Goal: Task Accomplishment & Management: Use online tool/utility

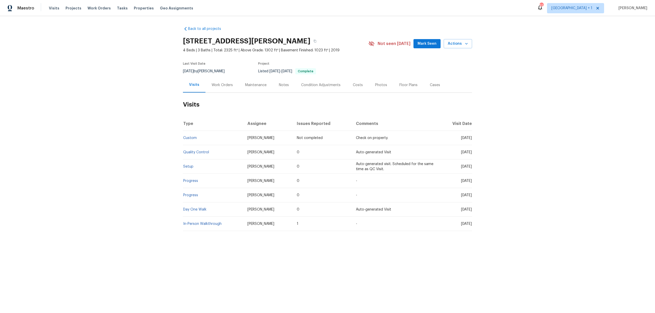
click at [217, 84] on div "Work Orders" at bounding box center [221, 85] width 21 height 5
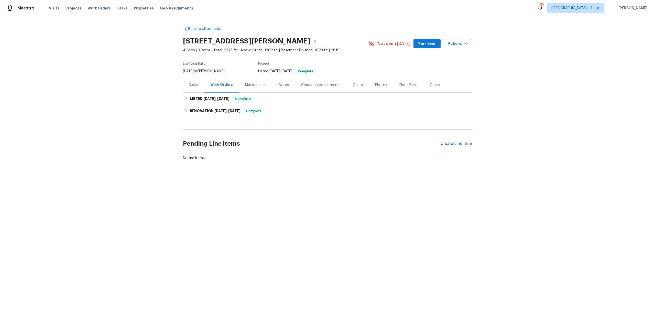
click at [447, 143] on div "Create Line Item" at bounding box center [455, 143] width 31 height 5
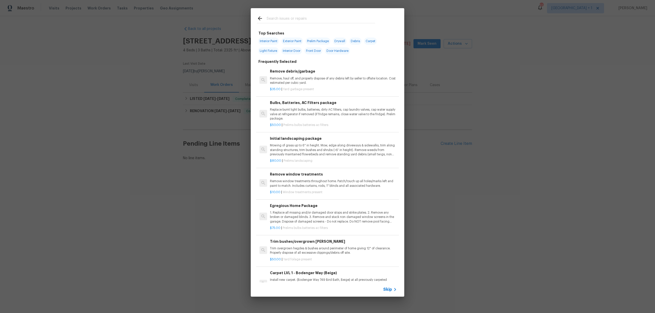
click at [387, 291] on span "Skip" at bounding box center [387, 289] width 9 height 5
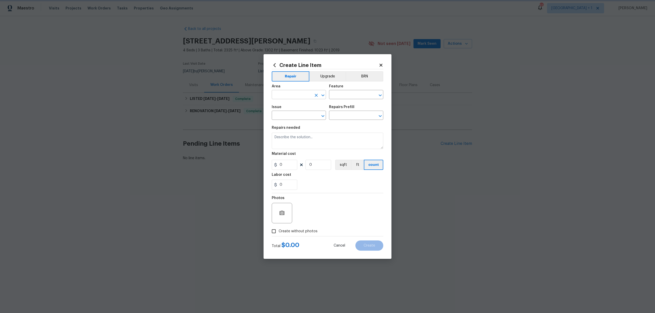
click at [323, 94] on icon "Open" at bounding box center [323, 95] width 6 height 6
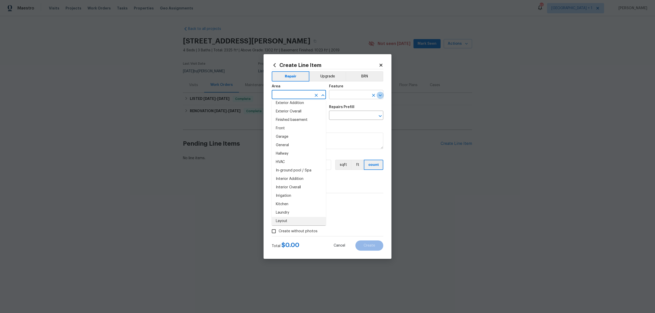
click at [380, 95] on icon "Open" at bounding box center [379, 95] width 3 height 2
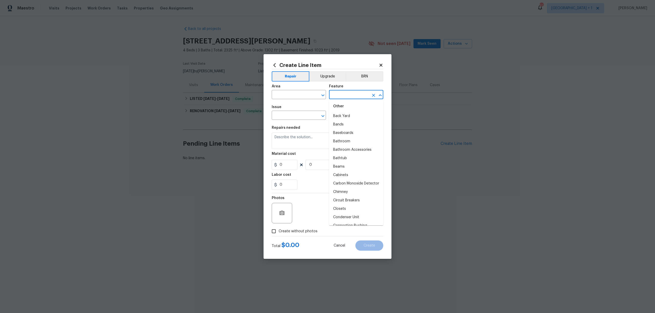
scroll to position [68, 0]
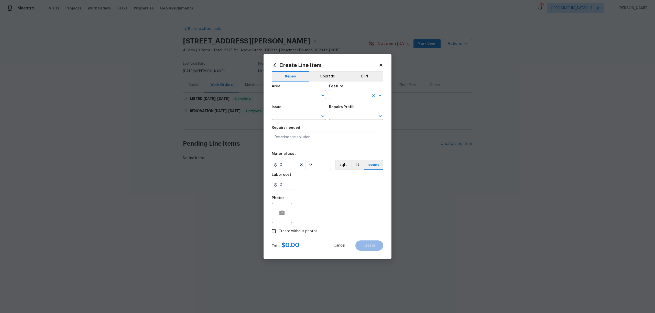
click at [380, 95] on icon "Open" at bounding box center [379, 95] width 3 height 2
click at [380, 95] on icon "Open" at bounding box center [380, 95] width 6 height 6
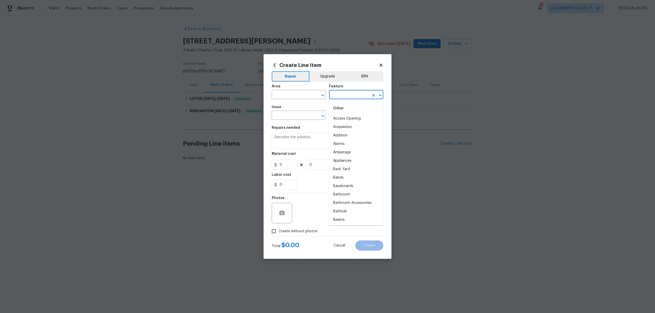
scroll to position [788, 0]
click at [322, 93] on icon "Open" at bounding box center [323, 95] width 6 height 6
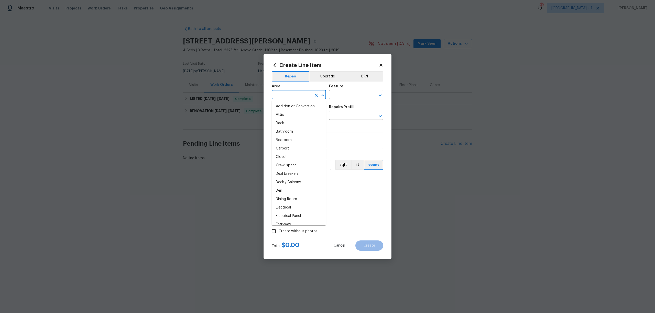
scroll to position [71, 0]
click at [379, 94] on icon "Open" at bounding box center [380, 95] width 6 height 6
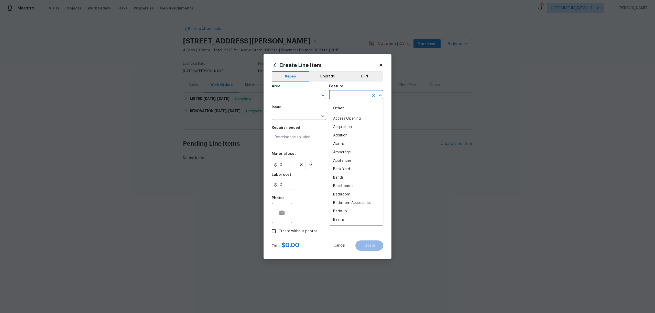
scroll to position [687, 0]
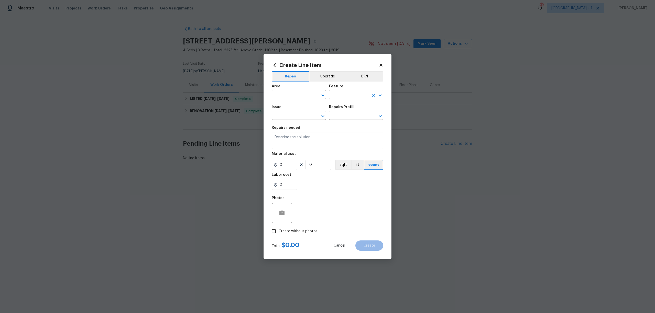
click at [380, 94] on icon "Open" at bounding box center [379, 95] width 3 height 2
click at [381, 95] on icon "Open" at bounding box center [379, 95] width 3 height 2
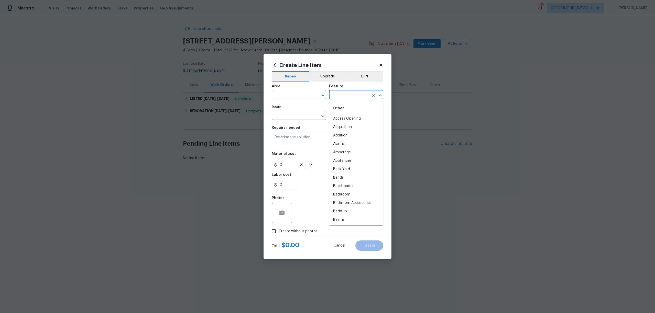
scroll to position [788, 0]
click at [322, 116] on icon "Open" at bounding box center [323, 116] width 6 height 6
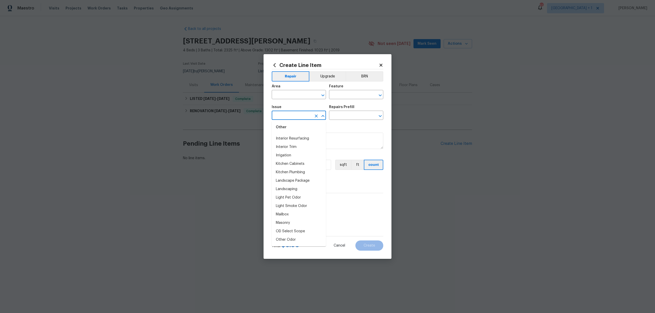
scroll to position [523, 0]
